Goal: Task Accomplishment & Management: Manage account settings

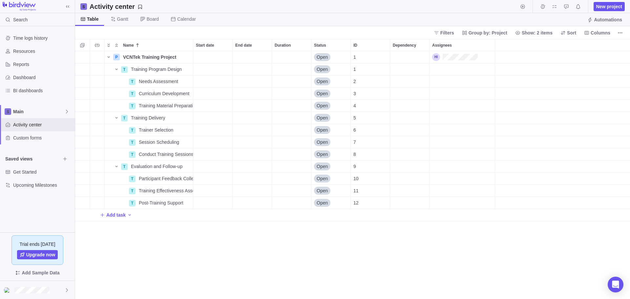
scroll to position [243, 550]
click at [204, 56] on div "Start date" at bounding box center [212, 57] width 39 height 12
click at [212, 161] on link "25" at bounding box center [213, 161] width 13 height 13
click at [283, 56] on div "Duration" at bounding box center [291, 57] width 39 height 12
type input "90"
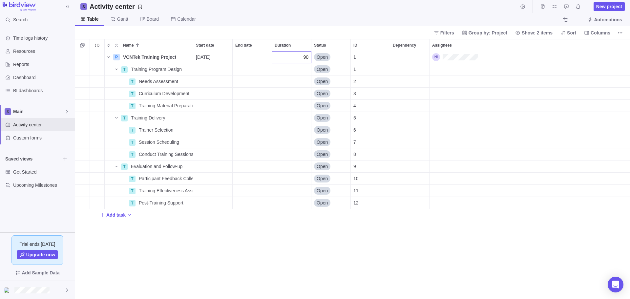
click at [275, 273] on div "Name Start date End date Duration Status ID Dependency Assignees P VCNTek Train…" at bounding box center [352, 169] width 555 height 260
click at [600, 31] on span "Columns" at bounding box center [600, 33] width 20 height 7
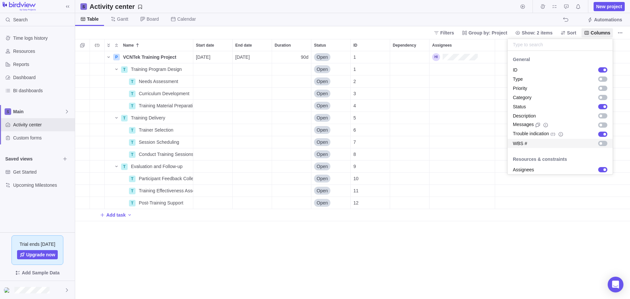
click at [599, 143] on div "grid" at bounding box center [602, 143] width 9 height 5
click at [569, 244] on body "Search Time logs history Resources Reports Dashboard BI dashboards Main Activit…" at bounding box center [315, 149] width 630 height 299
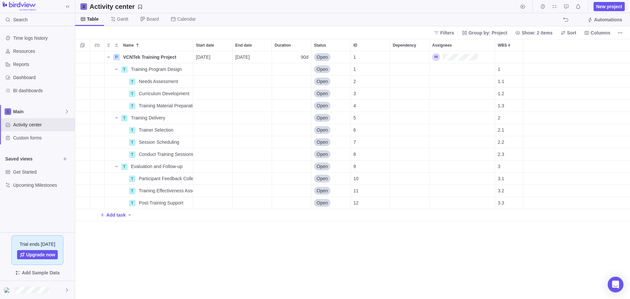
drag, startPoint x: 501, startPoint y: 42, endPoint x: 130, endPoint y: 39, distance: 371.0
click at [130, 39] on div "Activity center New project Table [PERSON_NAME] Board Calendar Automations Filt…" at bounding box center [352, 149] width 555 height 299
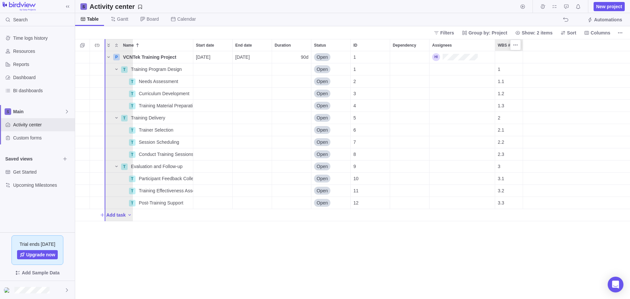
drag, startPoint x: 504, startPoint y: 44, endPoint x: 109, endPoint y: 48, distance: 395.0
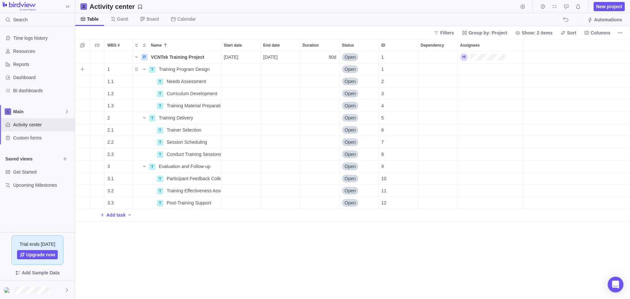
click at [224, 66] on div "Start date" at bounding box center [240, 69] width 39 height 12
click at [243, 174] on link "25" at bounding box center [241, 173] width 13 height 13
click at [264, 65] on div "End date" at bounding box center [279, 69] width 39 height 12
click at [334, 176] on link "29" at bounding box center [334, 173] width 13 height 13
click at [236, 83] on div "Start date" at bounding box center [240, 81] width 39 height 12
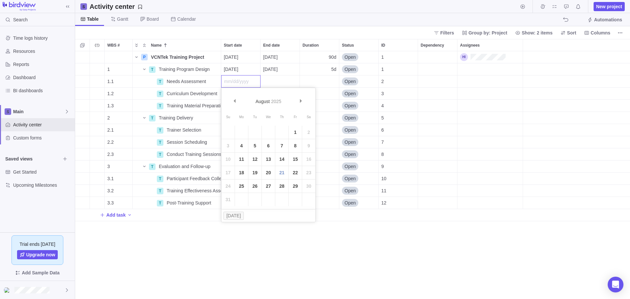
click at [242, 183] on link "25" at bounding box center [241, 185] width 13 height 13
click at [271, 77] on div "End date" at bounding box center [279, 81] width 39 height 12
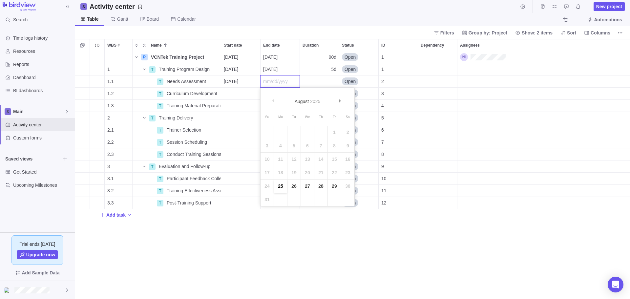
click at [281, 186] on link "25" at bounding box center [280, 185] width 13 height 13
click at [239, 91] on div "Start date" at bounding box center [240, 94] width 39 height 12
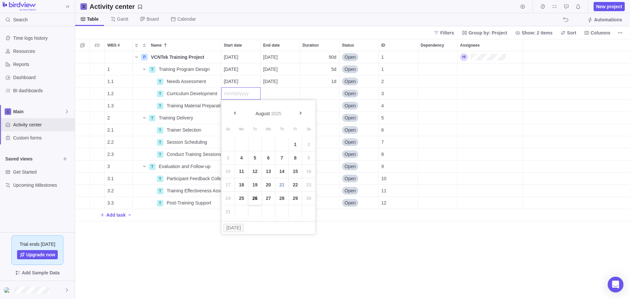
click at [252, 201] on link "26" at bounding box center [254, 198] width 13 height 13
click at [277, 95] on div "End date" at bounding box center [279, 94] width 39 height 12
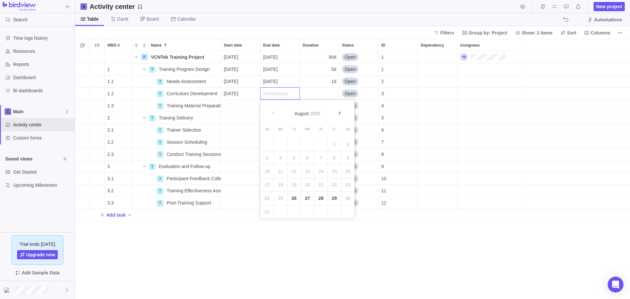
drag, startPoint x: 318, startPoint y: 200, endPoint x: 285, endPoint y: 176, distance: 40.9
click at [318, 199] on link "28" at bounding box center [320, 198] width 13 height 13
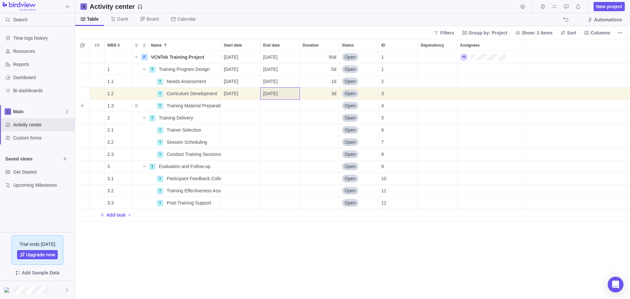
click at [238, 106] on div "Start date" at bounding box center [240, 106] width 39 height 12
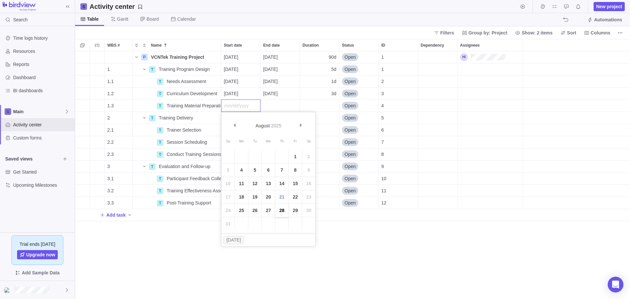
click at [283, 210] on link "28" at bounding box center [281, 210] width 13 height 13
click at [273, 107] on div "End date" at bounding box center [279, 106] width 39 height 12
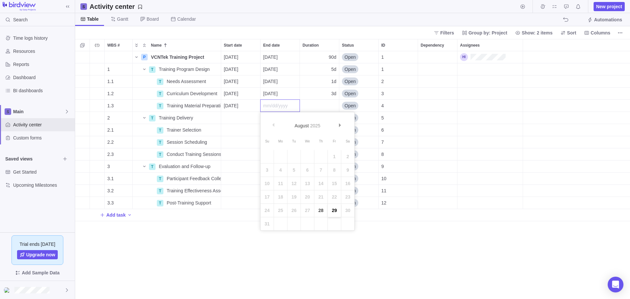
click at [332, 210] on link "29" at bounding box center [334, 210] width 13 height 13
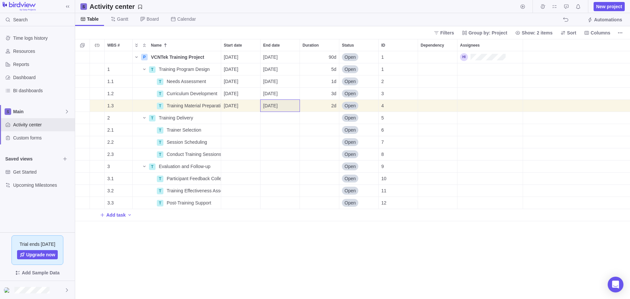
click at [259, 240] on div "P VCNTek Training Project Details [DATE] [DATE] 90d Open 1 1 T Training Program…" at bounding box center [352, 175] width 555 height 248
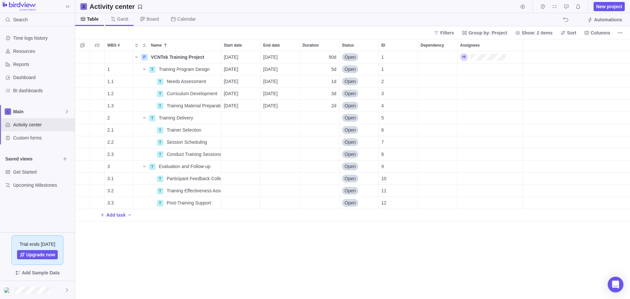
click at [119, 20] on span "Gantt" at bounding box center [122, 19] width 11 height 7
click at [561, 95] on div "gantt" at bounding box center [533, 169] width 194 height 260
click at [438, 297] on div at bounding box center [436, 169] width 6 height 260
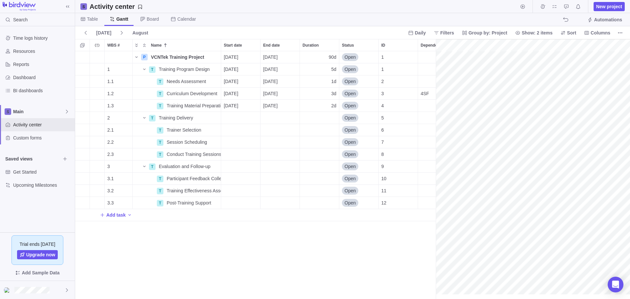
scroll to position [0, 0]
click at [502, 81] on div "gantt" at bounding box center [533, 169] width 194 height 260
click at [555, 68] on div "gantt" at bounding box center [533, 169] width 194 height 260
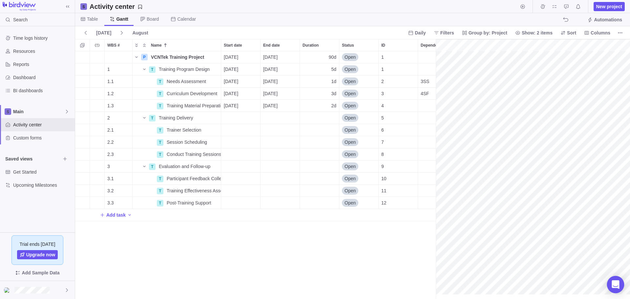
click at [580, 70] on div "gantt" at bounding box center [533, 169] width 194 height 260
click at [332, 259] on div "P VCNTek Training Project Details [DATE] [DATE] 90d Open 1 1 T Training Program…" at bounding box center [255, 175] width 361 height 248
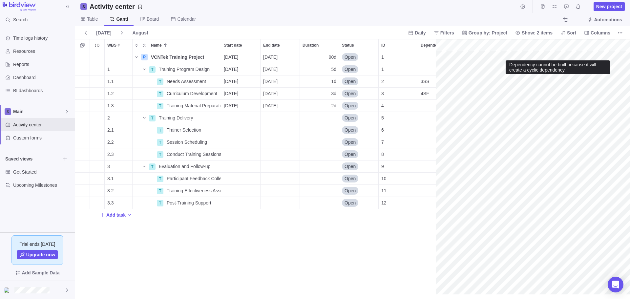
click at [510, 81] on div "gantt" at bounding box center [533, 169] width 194 height 260
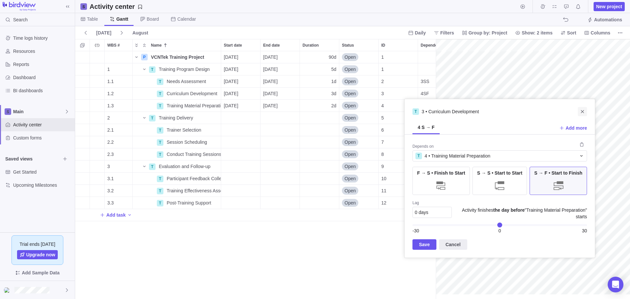
click at [583, 111] on icon "Close" at bounding box center [582, 111] width 5 height 5
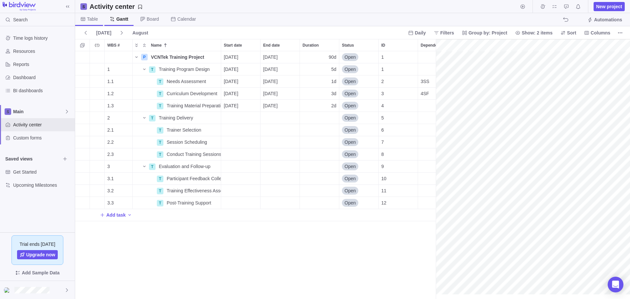
click at [95, 21] on span "Table" at bounding box center [92, 19] width 11 height 7
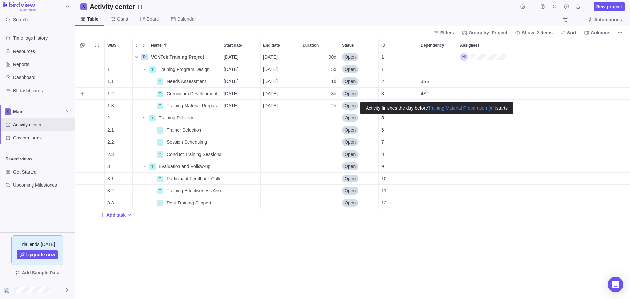
click at [423, 94] on span "4SF" at bounding box center [425, 93] width 9 height 7
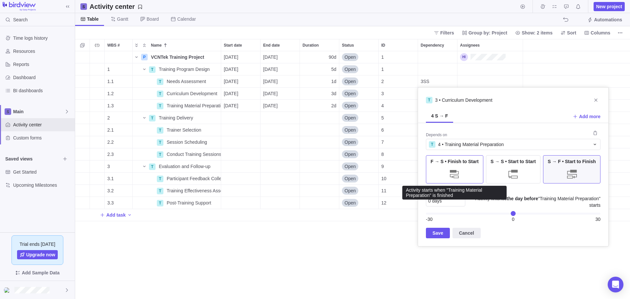
click at [454, 166] on div "F → S • Finish to Start" at bounding box center [454, 169] width 57 height 28
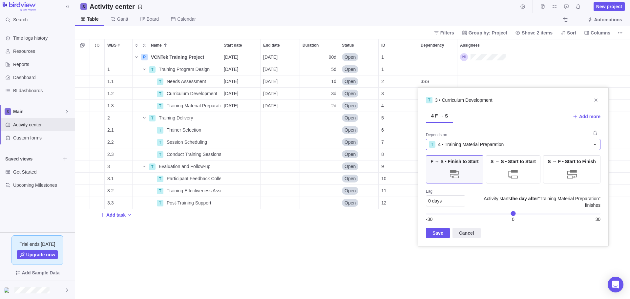
click at [473, 144] on span "4 • Training Material Preparation" at bounding box center [471, 144] width 66 height 7
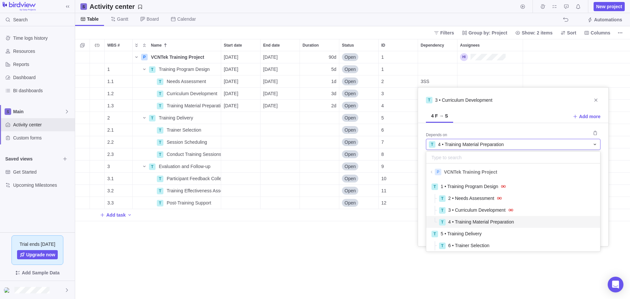
scroll to position [69, 169]
click at [480, 197] on span "2 • Needs Assessment" at bounding box center [471, 198] width 46 height 7
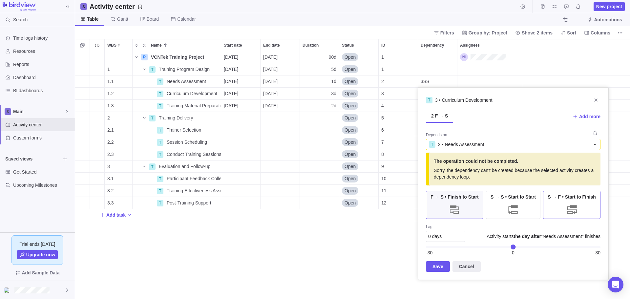
click at [564, 207] on div "S → F • Start to Finish" at bounding box center [571, 205] width 57 height 28
click at [431, 267] on span "Save" at bounding box center [438, 266] width 24 height 10
click at [441, 268] on span "Save" at bounding box center [437, 266] width 11 height 8
click at [595, 101] on icon "Close" at bounding box center [595, 99] width 3 height 3
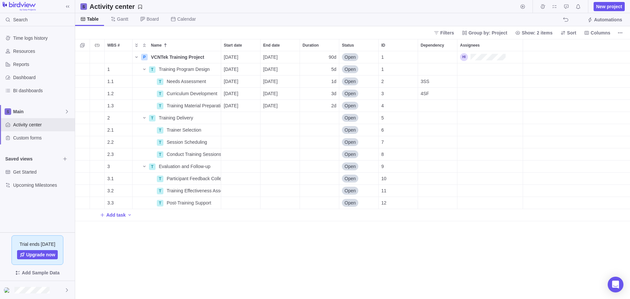
click at [392, 245] on div "P VCNTek Training Project Details [DATE] [DATE] 90d Open 1 1 T Training Program…" at bounding box center [352, 175] width 555 height 248
click at [543, 31] on span "Show: 2 items" at bounding box center [537, 33] width 31 height 7
click at [481, 14] on body "Search Time logs history Resources Reports Dashboard BI dashboards Main Activit…" at bounding box center [315, 149] width 630 height 299
click at [485, 34] on span "Group by: Project" at bounding box center [487, 33] width 39 height 7
click at [485, 19] on body "Search Time logs history Resources Reports Dashboard BI dashboards Main Activit…" at bounding box center [315, 149] width 630 height 299
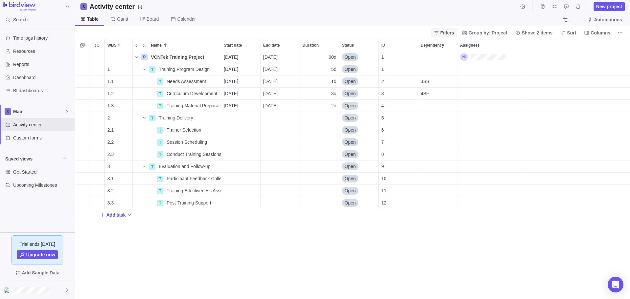
click at [454, 34] on span "Filters" at bounding box center [447, 33] width 14 height 7
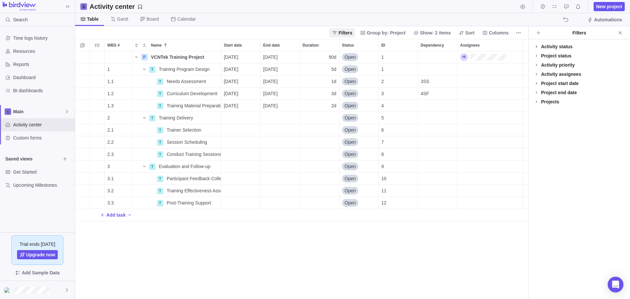
click at [537, 47] on icon at bounding box center [536, 46] width 5 height 5
click at [541, 58] on icon at bounding box center [541, 55] width 5 height 5
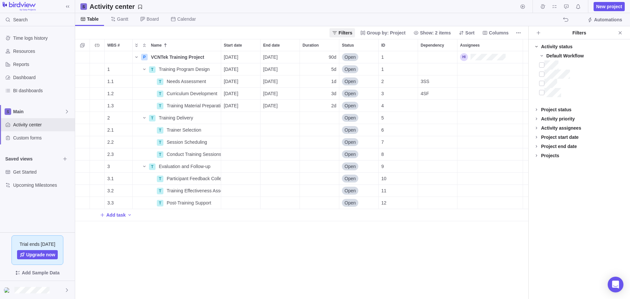
click at [538, 47] on icon at bounding box center [536, 46] width 5 height 5
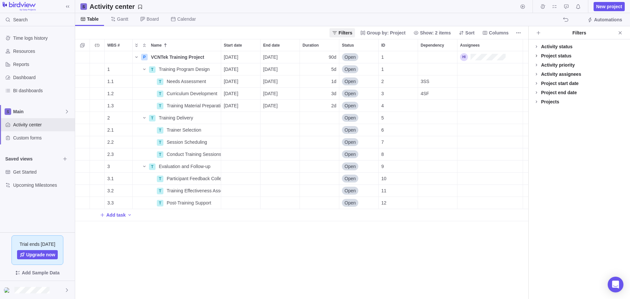
click at [538, 55] on icon at bounding box center [536, 55] width 5 height 5
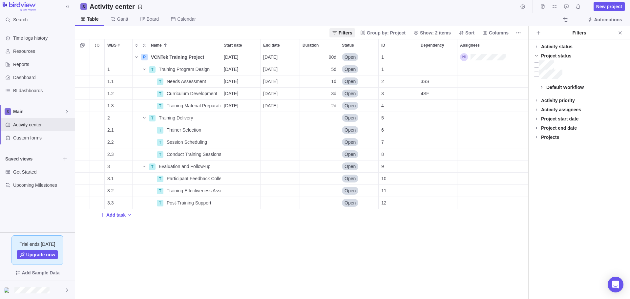
click at [538, 55] on icon at bounding box center [536, 55] width 5 height 5
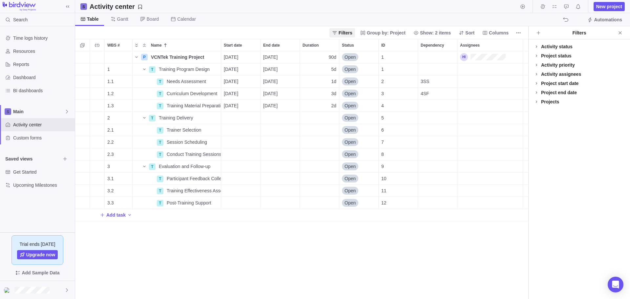
click at [494, 20] on div "Table [PERSON_NAME] Board Calendar Automations" at bounding box center [352, 19] width 555 height 13
click at [619, 32] on icon "Close" at bounding box center [619, 32] width 5 height 5
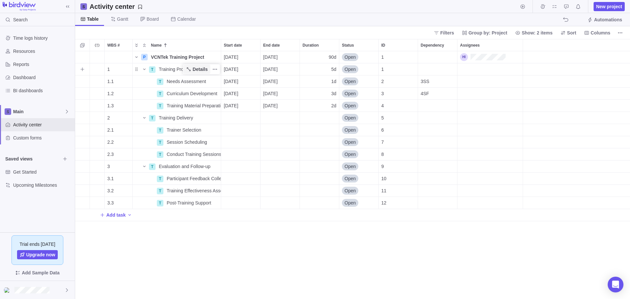
click at [202, 69] on span "Details" at bounding box center [200, 69] width 15 height 7
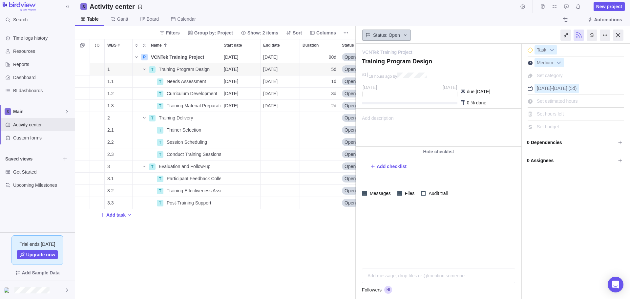
click at [403, 36] on icon at bounding box center [405, 34] width 5 height 5
click at [388, 74] on span "In progress" at bounding box center [381, 74] width 23 height 7
click at [620, 161] on icon at bounding box center [619, 160] width 5 height 5
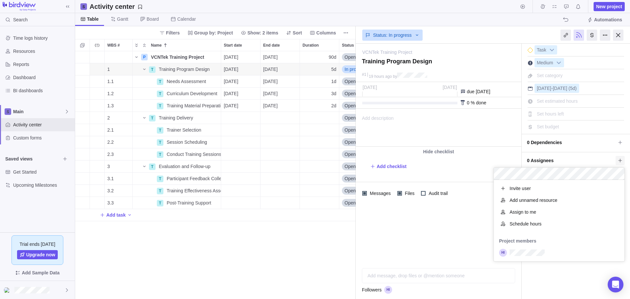
scroll to position [48, 126]
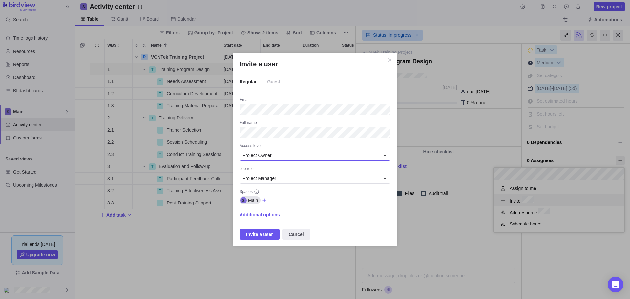
click at [264, 155] on span "Project Owner" at bounding box center [256, 155] width 29 height 7
click at [265, 206] on span "Collaborator" at bounding box center [257, 206] width 25 height 7
click at [258, 180] on span "Project Manager" at bounding box center [259, 178] width 34 height 7
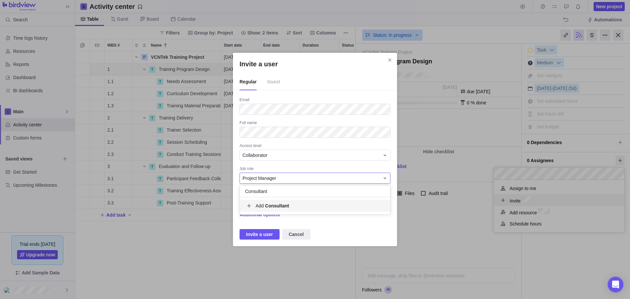
type input "Consultant"
click at [276, 206] on b "Consultant" at bounding box center [277, 205] width 24 height 5
click at [195, 131] on div "Invite a user Regular Guest Email Full name Access level Collaborator Job role …" at bounding box center [315, 149] width 630 height 299
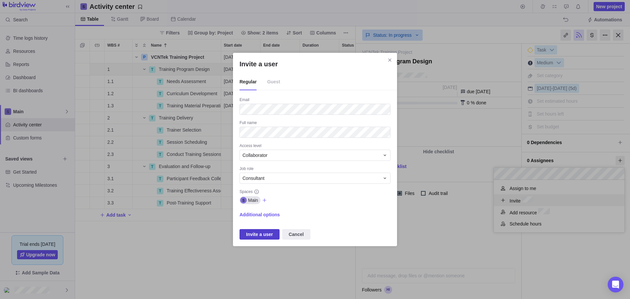
click at [255, 237] on span "Invite a user" at bounding box center [259, 234] width 27 height 8
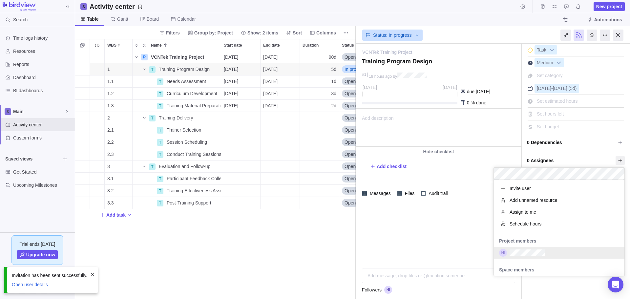
click at [263, 257] on body "Search Time logs history Resources Reports Dashboard BI dashboards Main Activit…" at bounding box center [315, 149] width 630 height 299
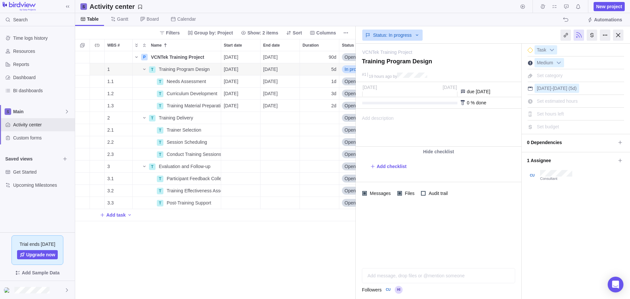
click at [381, 103] on div at bounding box center [409, 103] width 95 height 3
click at [553, 75] on span "Set category" at bounding box center [550, 75] width 26 height 5
click at [503, 32] on div "Status: In progress" at bounding box center [439, 34] width 166 height 15
click at [620, 35] on div at bounding box center [618, 35] width 10 height 11
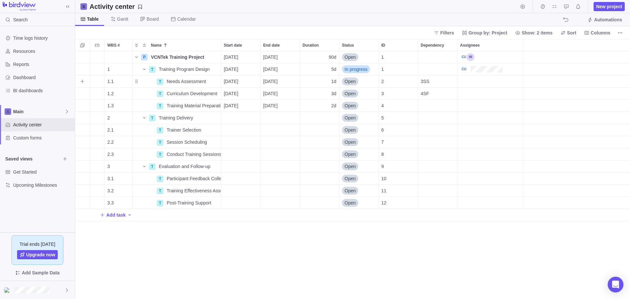
click at [349, 81] on span "Open" at bounding box center [349, 81] width 11 height 7
click at [351, 121] on span "In progress" at bounding box center [358, 120] width 23 height 7
click at [198, 81] on span "Details" at bounding box center [200, 81] width 15 height 7
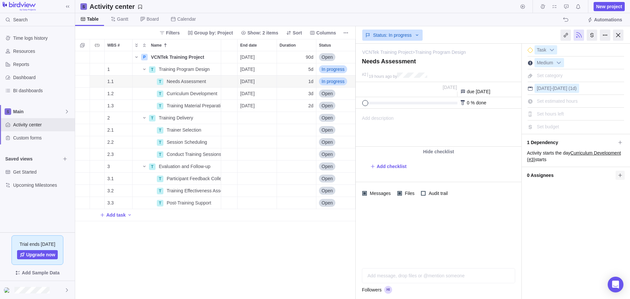
click at [619, 175] on icon at bounding box center [620, 175] width 4 height 4
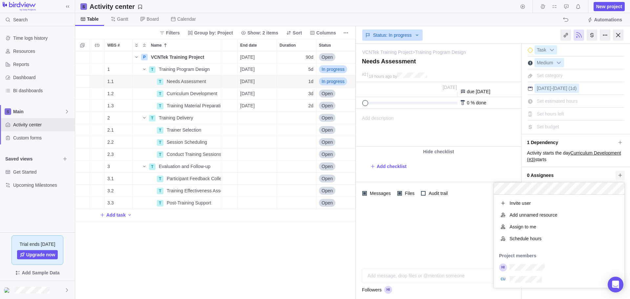
scroll to position [88, 126]
click at [402, 239] on div "VCNTek Training Project > Training Program Design — change Needs Assessment #2 …" at bounding box center [493, 171] width 274 height 255
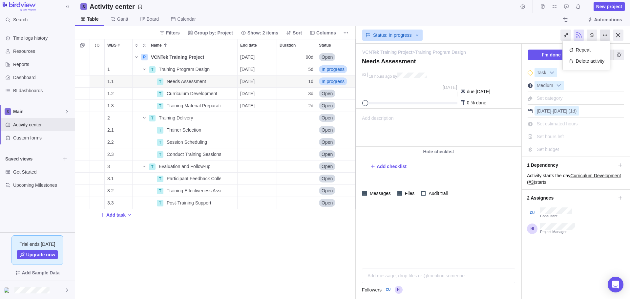
click at [602, 36] on div at bounding box center [605, 35] width 10 height 11
click at [492, 25] on div "Table [PERSON_NAME] Board Calendar Automations" at bounding box center [352, 19] width 555 height 13
click at [619, 165] on icon at bounding box center [619, 164] width 5 height 5
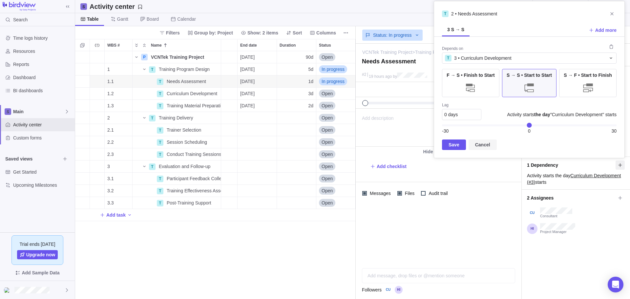
click at [479, 144] on span "Cancel" at bounding box center [482, 145] width 15 height 8
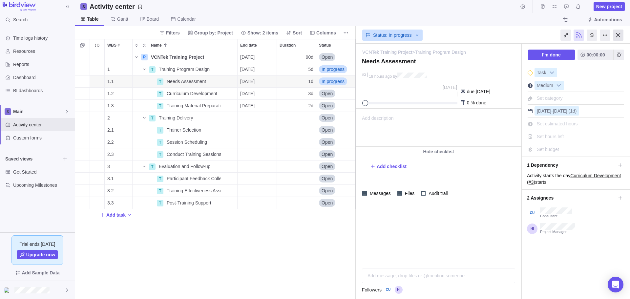
click at [618, 36] on div at bounding box center [618, 35] width 10 height 11
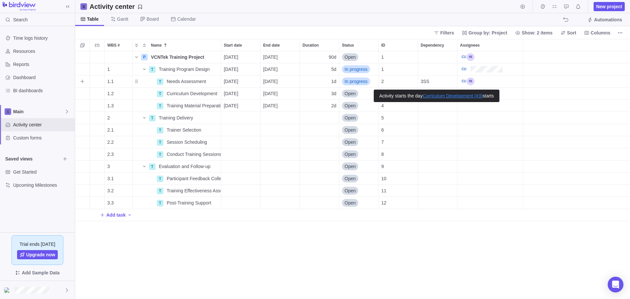
click at [426, 82] on span "3SS" at bounding box center [425, 81] width 9 height 7
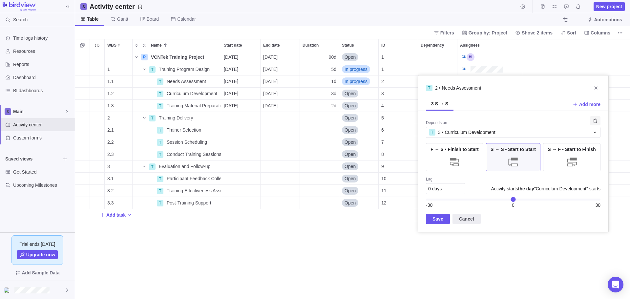
click at [595, 122] on icon "Remove" at bounding box center [594, 120] width 5 height 5
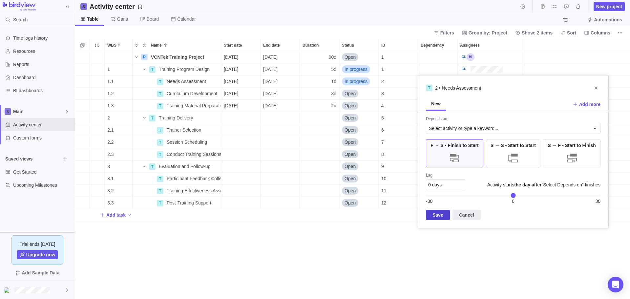
click at [433, 217] on span "Save" at bounding box center [437, 215] width 11 height 8
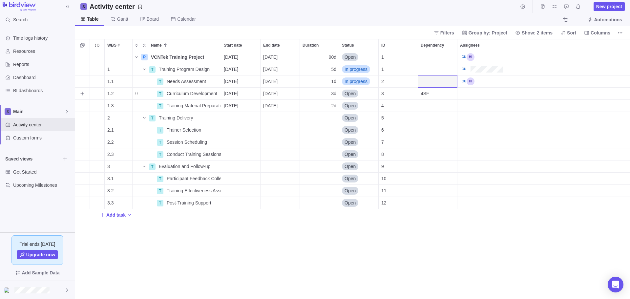
click at [427, 93] on span "4SF" at bounding box center [425, 93] width 9 height 7
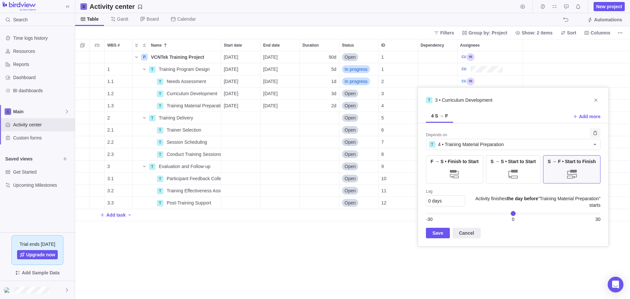
click at [595, 135] on icon "Remove" at bounding box center [595, 133] width 4 height 4
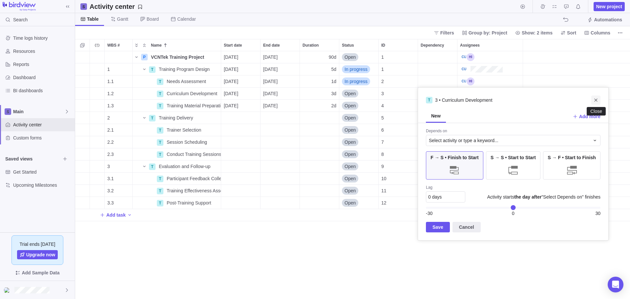
click at [598, 101] on icon "Close" at bounding box center [595, 99] width 5 height 5
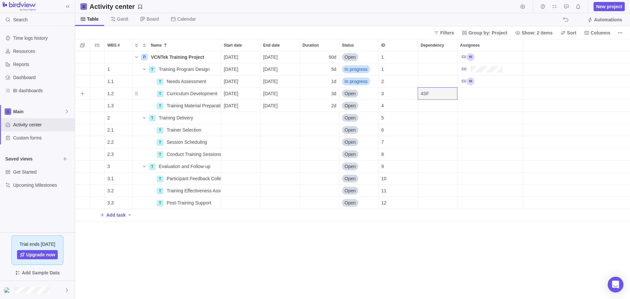
click at [421, 92] on span "4SF" at bounding box center [425, 93] width 9 height 7
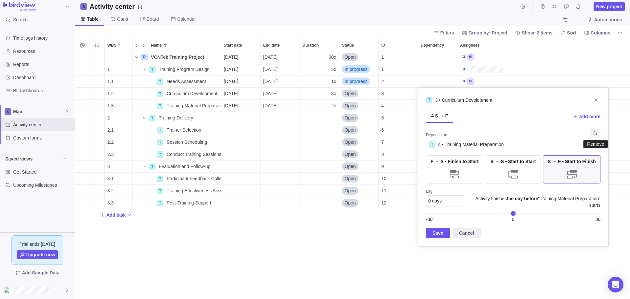
click at [596, 133] on icon "Remove" at bounding box center [595, 133] width 4 height 4
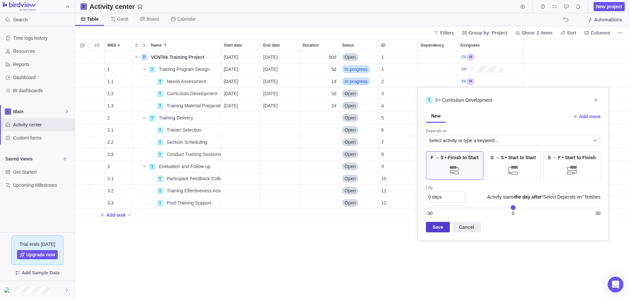
click at [441, 225] on span "Save" at bounding box center [437, 227] width 11 height 8
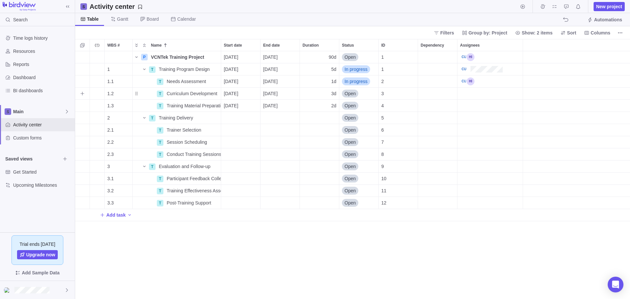
click at [340, 246] on div "P VCNTek Training Project Details [DATE] [DATE] 90d Open 1 1 T Training Program…" at bounding box center [352, 175] width 555 height 248
